Goal: Navigation & Orientation: Find specific page/section

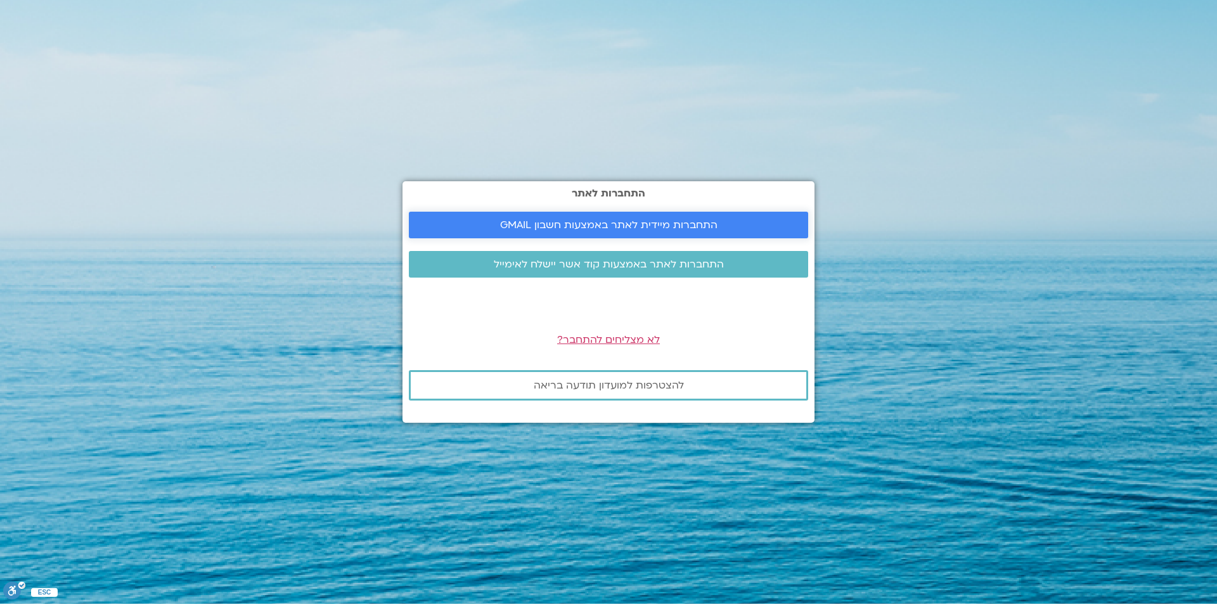
click at [563, 227] on span "התחברות מיידית לאתר באמצעות חשבון GMAIL" at bounding box center [608, 224] width 217 height 11
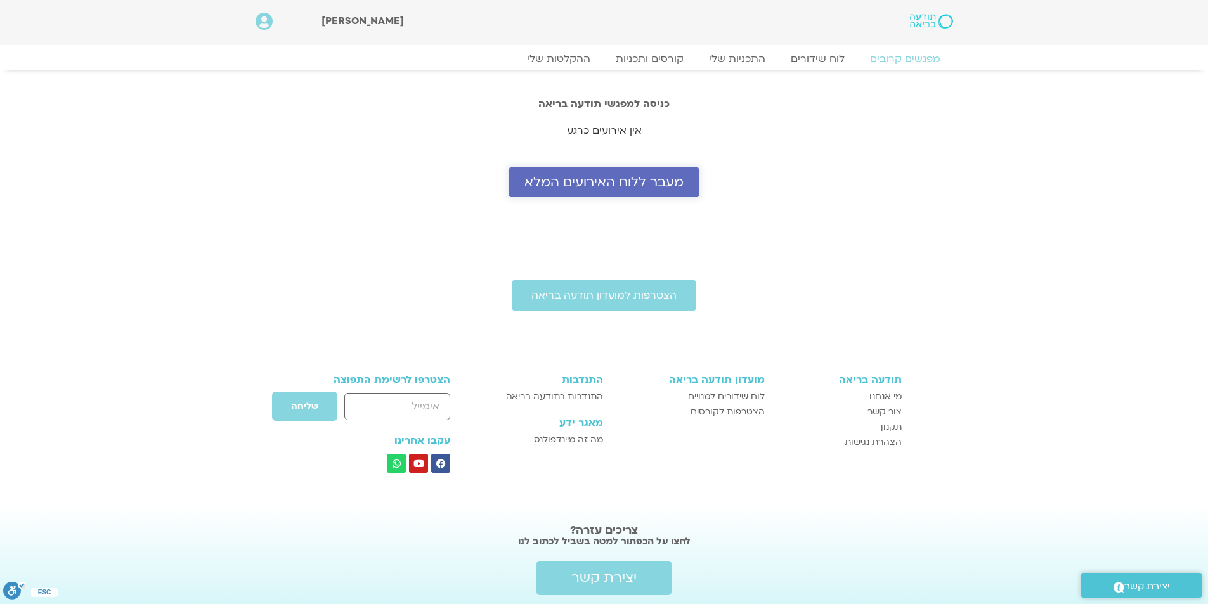
click at [603, 188] on span "מעבר ללוח האירועים המלא" at bounding box center [603, 182] width 159 height 15
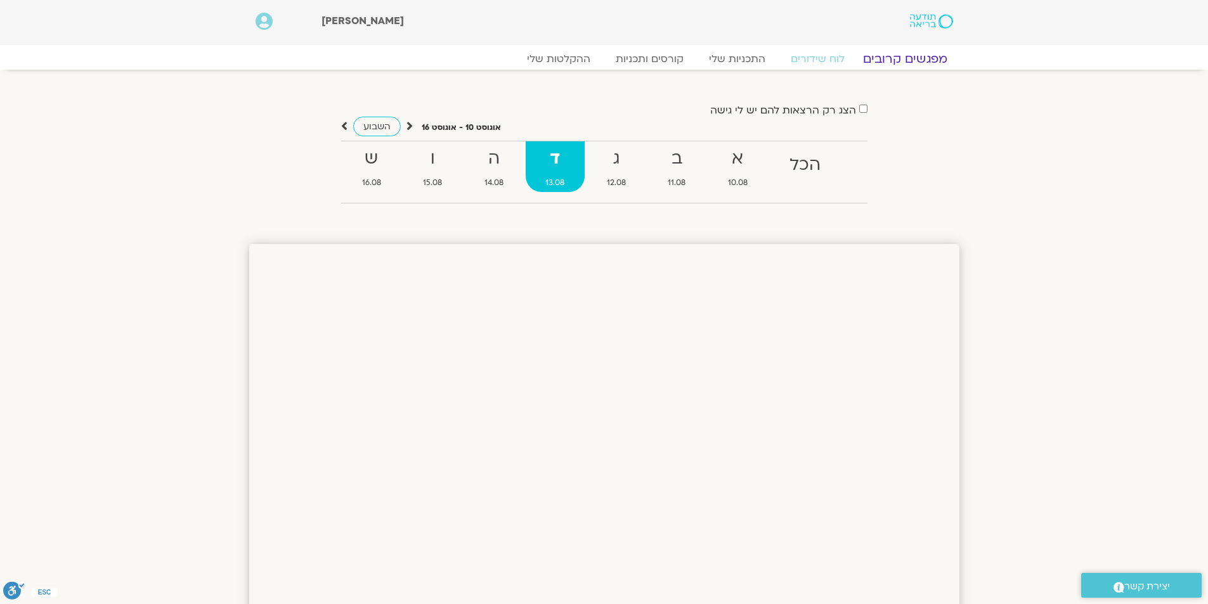
click at [893, 60] on link "מפגשים קרובים" at bounding box center [904, 58] width 115 height 15
